Goal: Transaction & Acquisition: Obtain resource

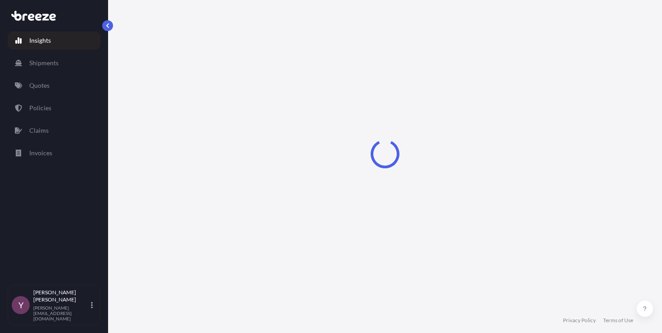
select select "2025"
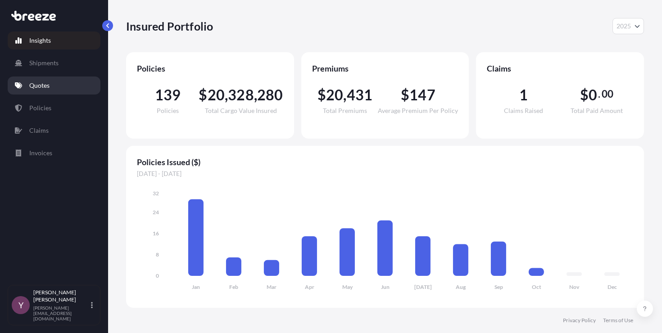
click at [57, 89] on link "Quotes" at bounding box center [54, 86] width 93 height 18
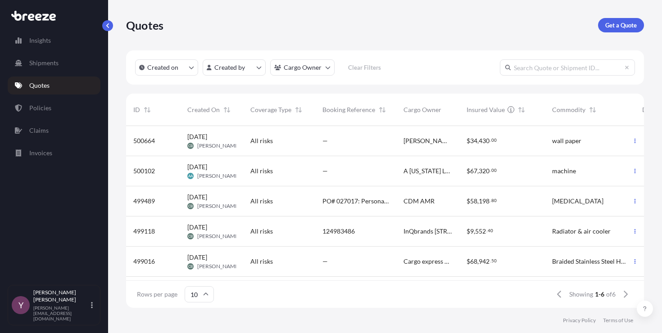
scroll to position [7, 7]
click at [624, 28] on p "Get a Quote" at bounding box center [621, 25] width 32 height 9
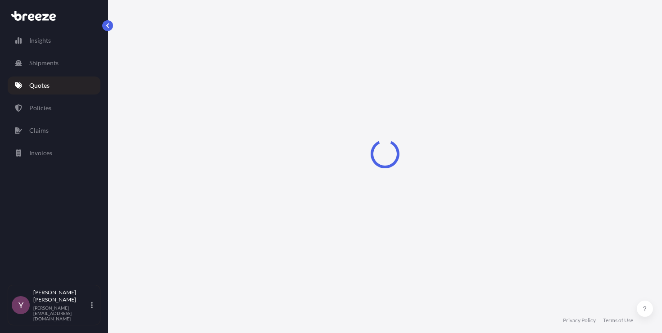
scroll to position [14, 0]
select select "Sea"
select select "1"
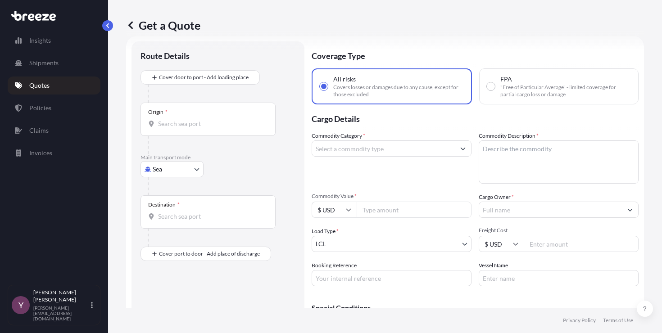
click at [378, 213] on input "Commodity Value *" at bounding box center [413, 210] width 115 height 16
paste input "30000"
type input "30000"
click at [162, 165] on body "Insights Shipments Quotes Policies Claims Invoices Y [PERSON_NAME] [PERSON_NAME…" at bounding box center [331, 166] width 662 height 333
click at [174, 225] on div "Road" at bounding box center [172, 225] width 56 height 16
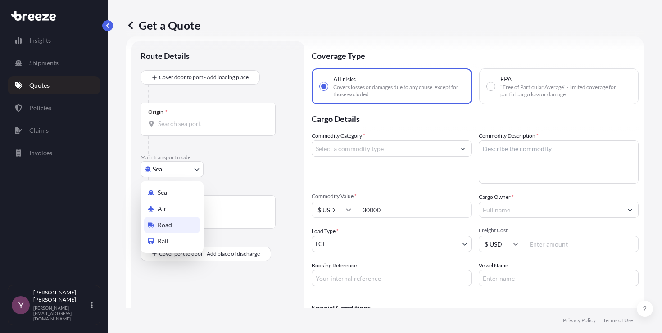
select select "Road"
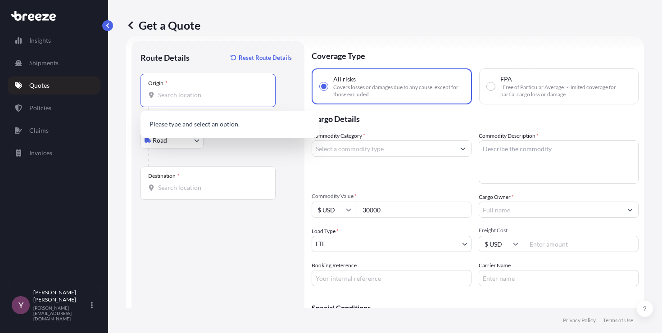
click at [168, 95] on input "Origin *" at bounding box center [211, 94] width 106 height 9
paste input "[STREET_ADDRESS]"
click at [210, 132] on div "[STREET_ADDRESS]" at bounding box center [229, 125] width 171 height 22
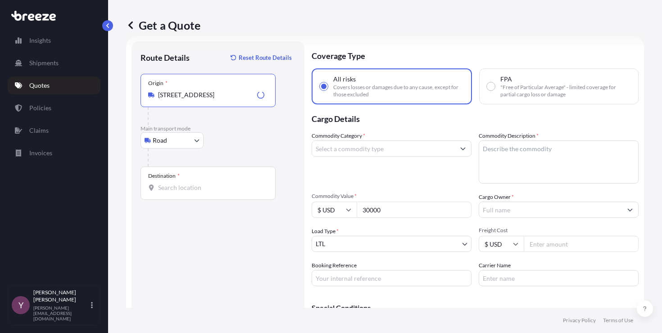
type input "[STREET_ADDRESS]"
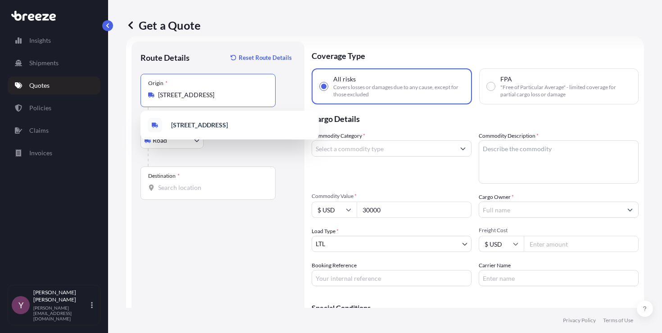
scroll to position [0, 0]
click at [220, 130] on span "[STREET_ADDRESS]" at bounding box center [199, 125] width 57 height 9
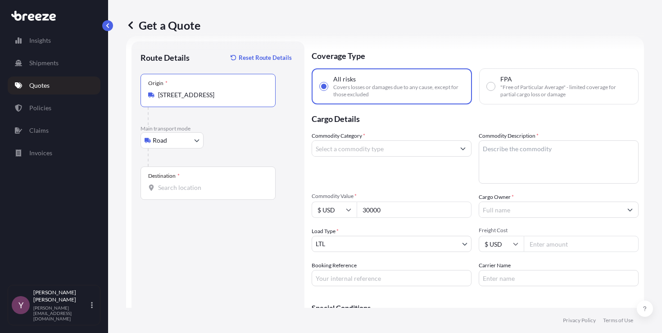
click at [204, 185] on input "Destination *" at bounding box center [211, 187] width 106 height 9
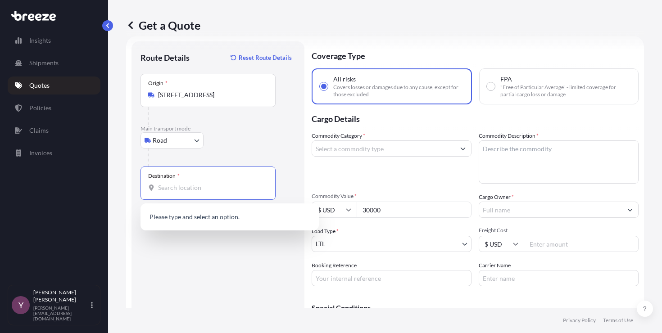
paste input "[STREET_ADDRESS]"
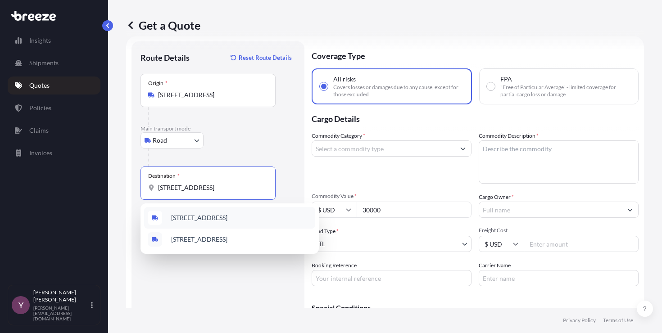
click at [202, 218] on span "[STREET_ADDRESS]" at bounding box center [199, 217] width 56 height 9
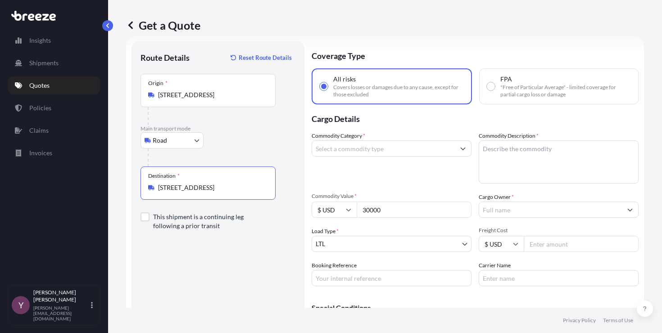
type input "[STREET_ADDRESS]"
click at [211, 254] on div "Route Details Reset Route Details Place of loading Road Road Rail Origin * [STR…" at bounding box center [217, 202] width 155 height 304
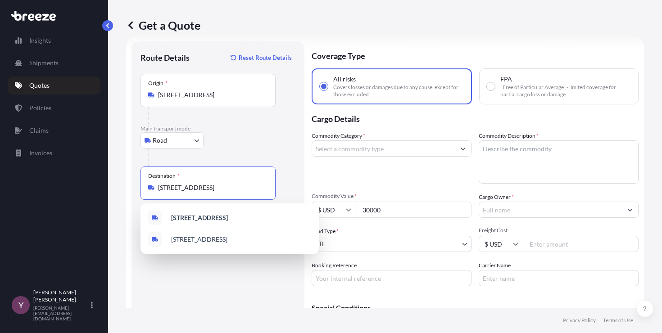
click at [246, 188] on input "[STREET_ADDRESS]" at bounding box center [211, 187] width 106 height 9
click at [228, 217] on b "[STREET_ADDRESS]" at bounding box center [199, 218] width 57 height 8
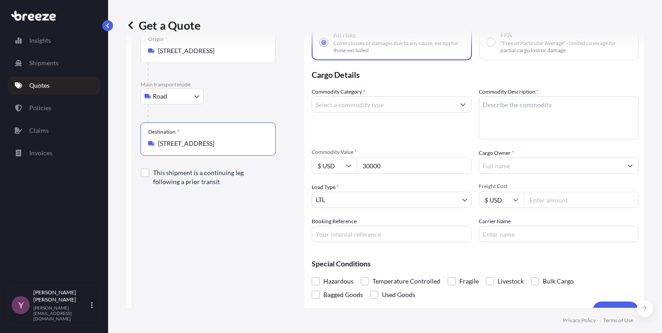
scroll to position [61, 0]
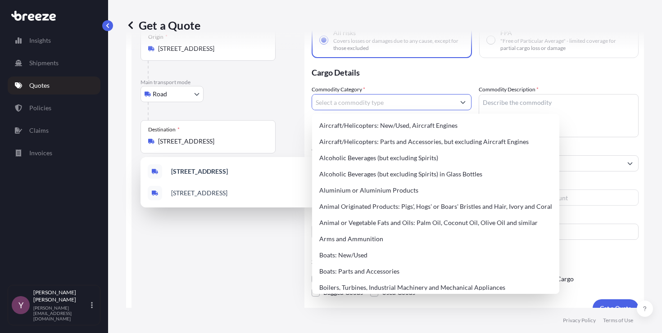
click at [431, 103] on input "Commodity Category *" at bounding box center [383, 102] width 143 height 16
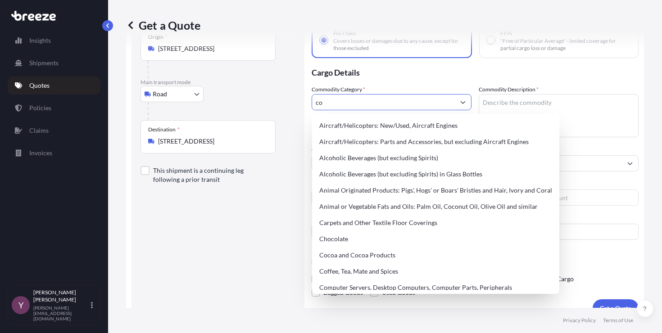
type input "c"
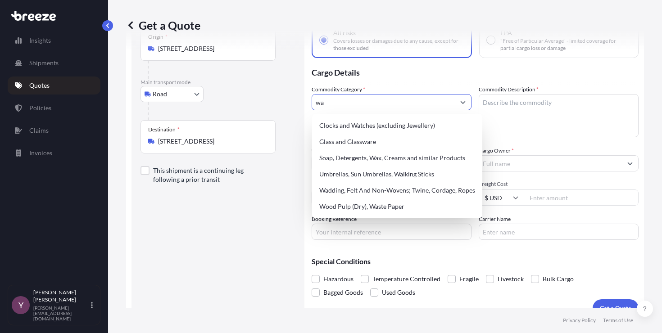
type input "w"
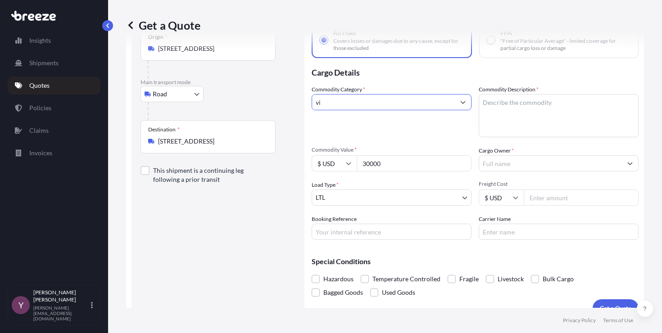
type input "v"
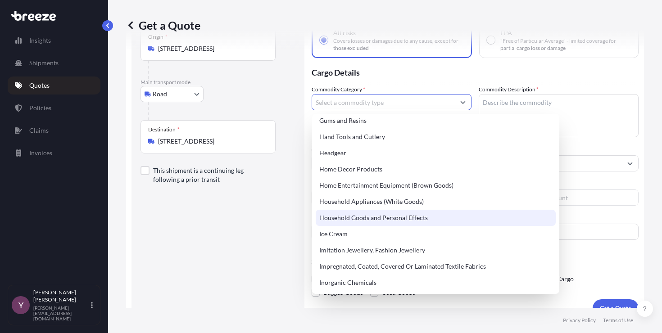
scroll to position [847, 0]
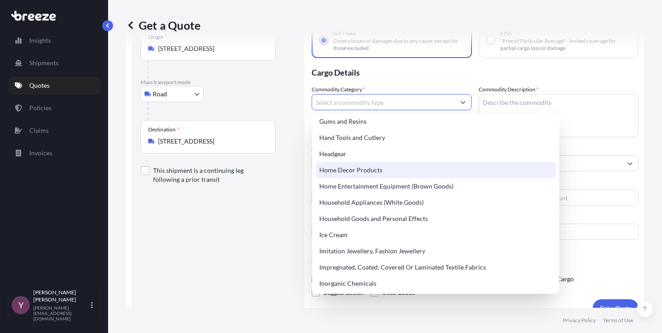
click at [366, 172] on div "Home Decor Products" at bounding box center [435, 170] width 240 height 16
type input "Home Decor Products"
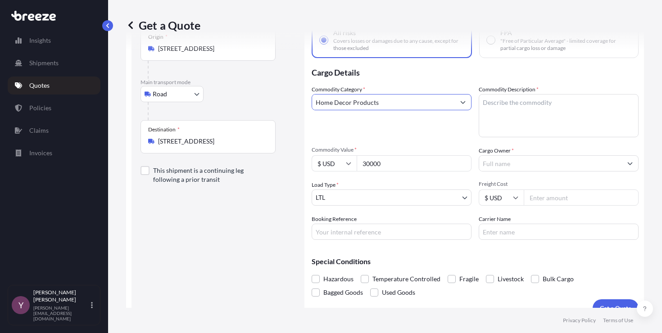
click at [527, 100] on textarea "Commodity Description *" at bounding box center [558, 115] width 160 height 43
type textarea "wallpaper"
click at [499, 164] on input "Cargo Owner *" at bounding box center [550, 163] width 143 height 16
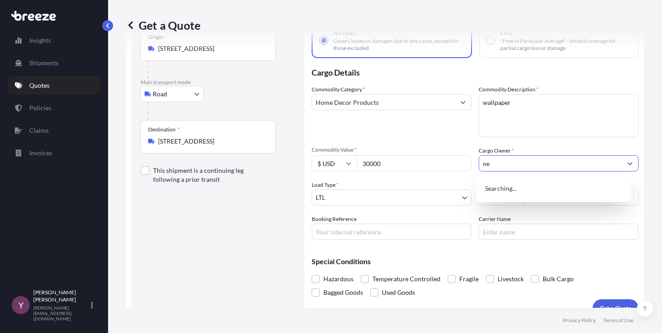
type input "n"
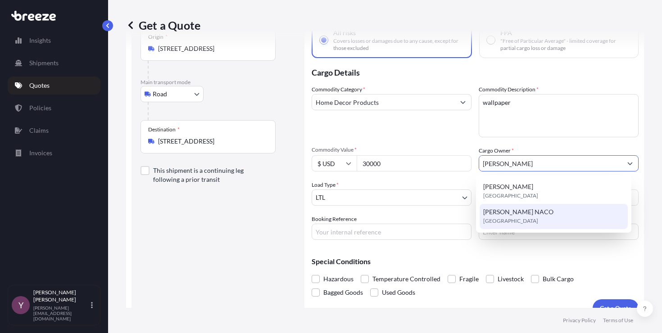
click at [539, 222] on div "[PERSON_NAME] NACO [GEOGRAPHIC_DATA]" at bounding box center [553, 216] width 149 height 25
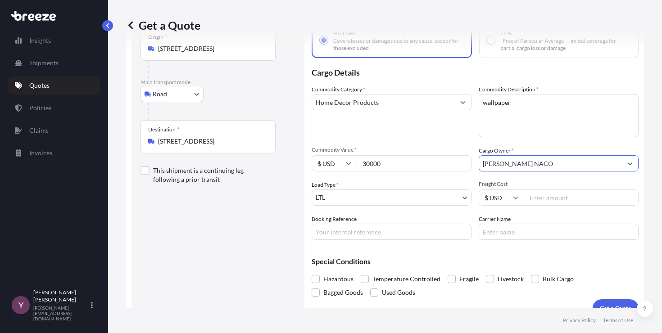
scroll to position [76, 0]
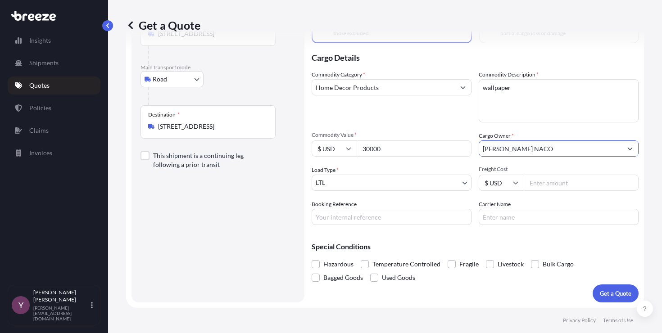
type input "[PERSON_NAME] NACO"
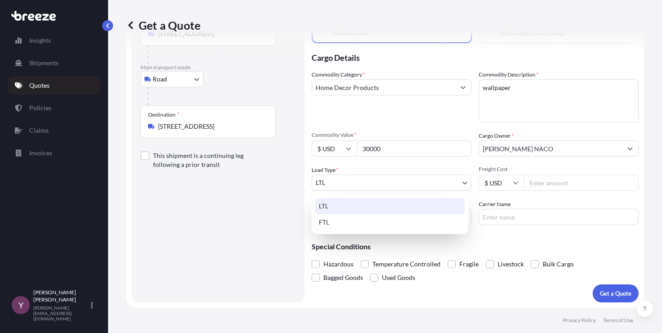
click at [382, 188] on body "2 options available. [PERSON_NAME] [PERSON_NAME] NACO [PERSON_NAME] NACO, selec…" at bounding box center [331, 166] width 662 height 333
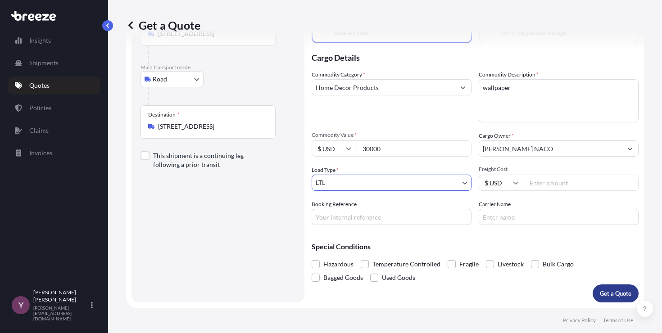
click at [617, 291] on p "Get a Quote" at bounding box center [615, 293] width 32 height 9
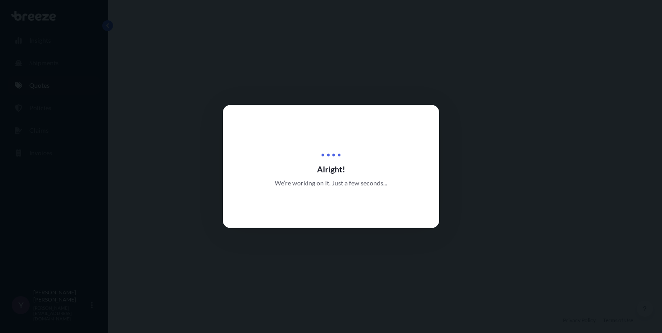
select select "Road"
select select "1"
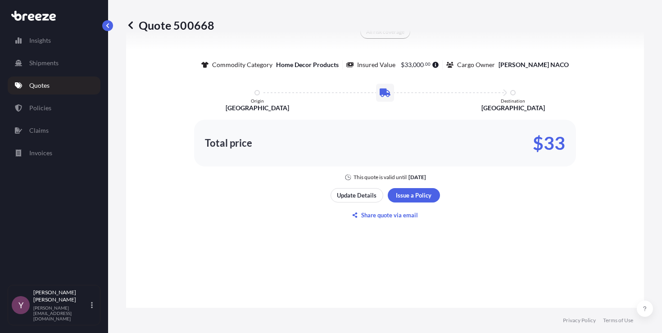
scroll to position [583, 0]
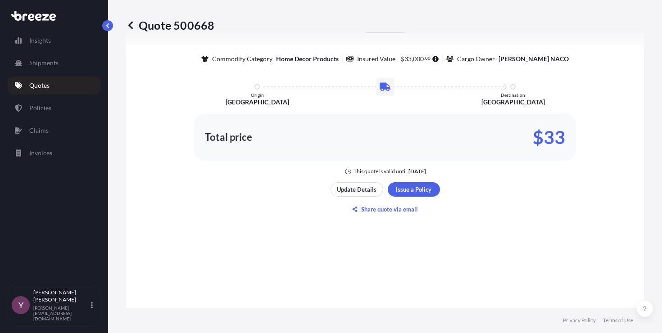
click at [188, 28] on p "Quote 500668" at bounding box center [170, 25] width 88 height 14
copy p "500668"
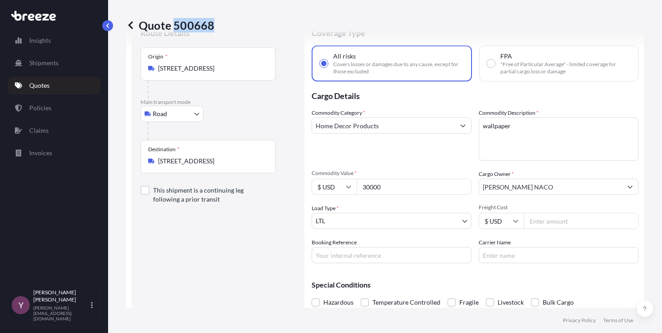
scroll to position [0, 0]
